Goal: Use online tool/utility: Utilize a website feature to perform a specific function

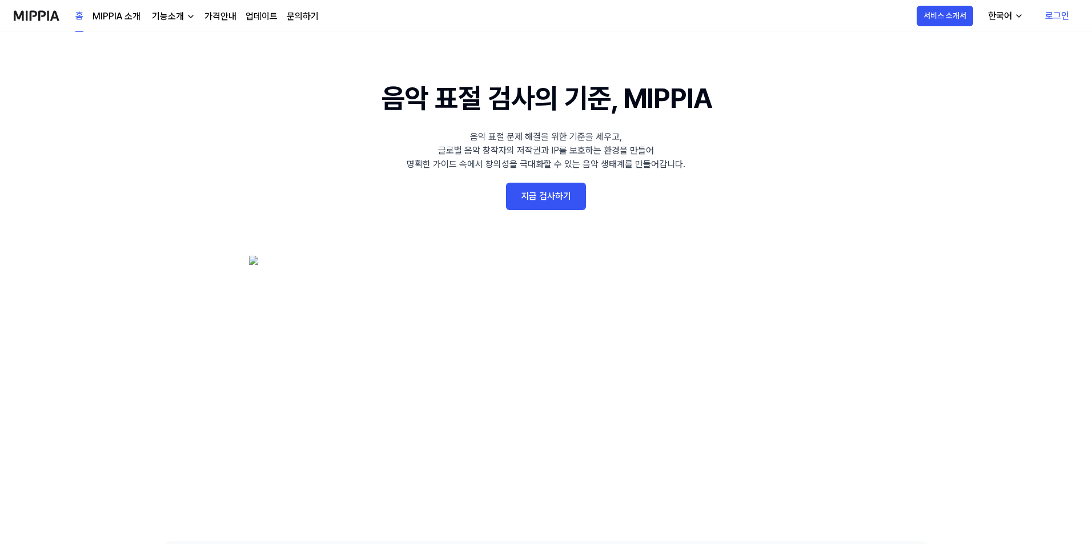
click at [546, 211] on 배너 "음악 표절 검사의 기준, MIPPIA 음악 표절 문제 해결을 위한 기준을 세우고, 글로벌 음악 창작자의 저작권과 IP를 보호하는 환경을 만들어…" at bounding box center [546, 287] width 822 height 418
click at [549, 194] on link "지금 검사하기" at bounding box center [546, 196] width 80 height 27
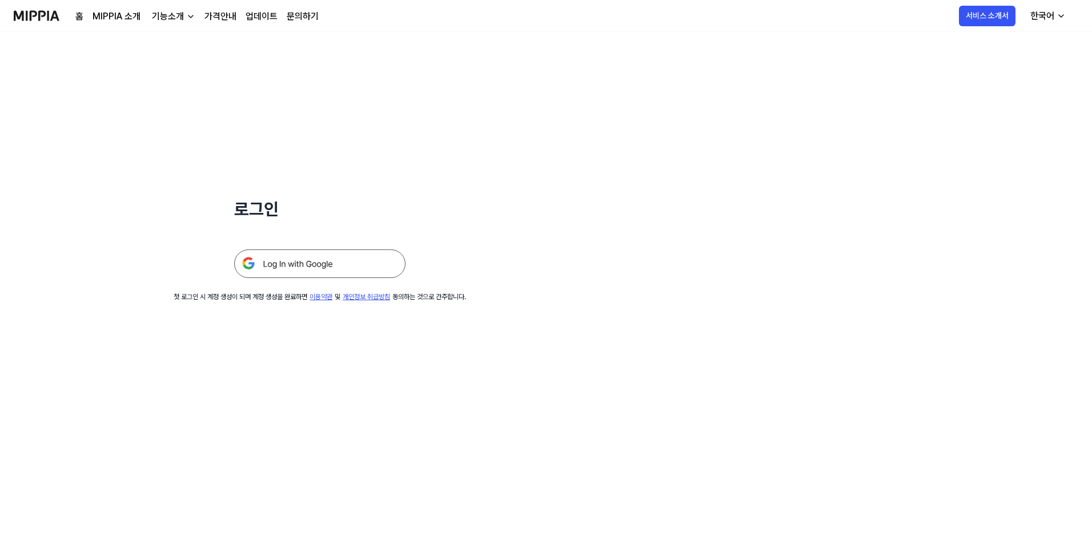
click at [351, 258] on img at bounding box center [319, 264] width 171 height 29
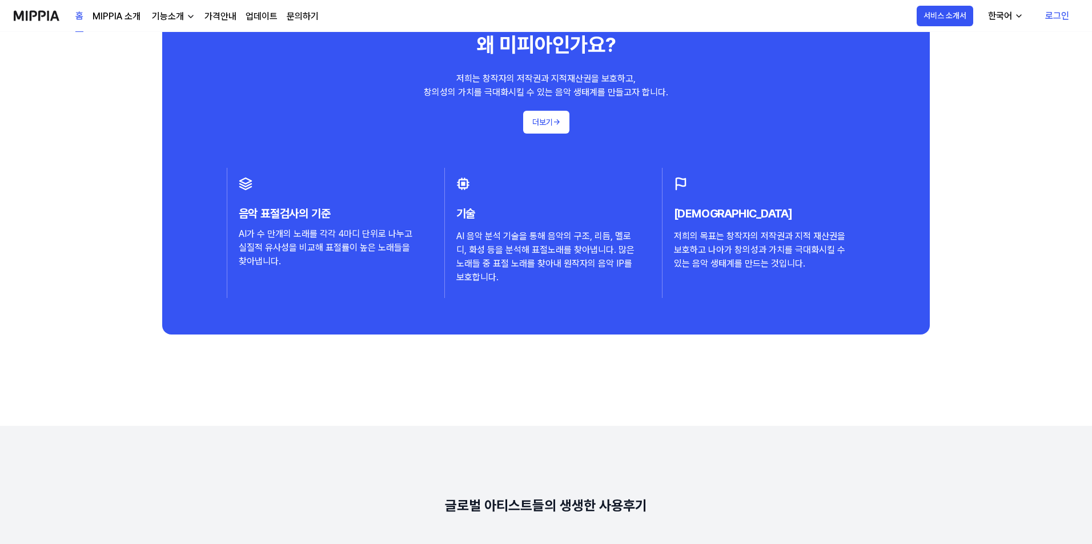
scroll to position [1199, 0]
